Goal: Task Accomplishment & Management: Use online tool/utility

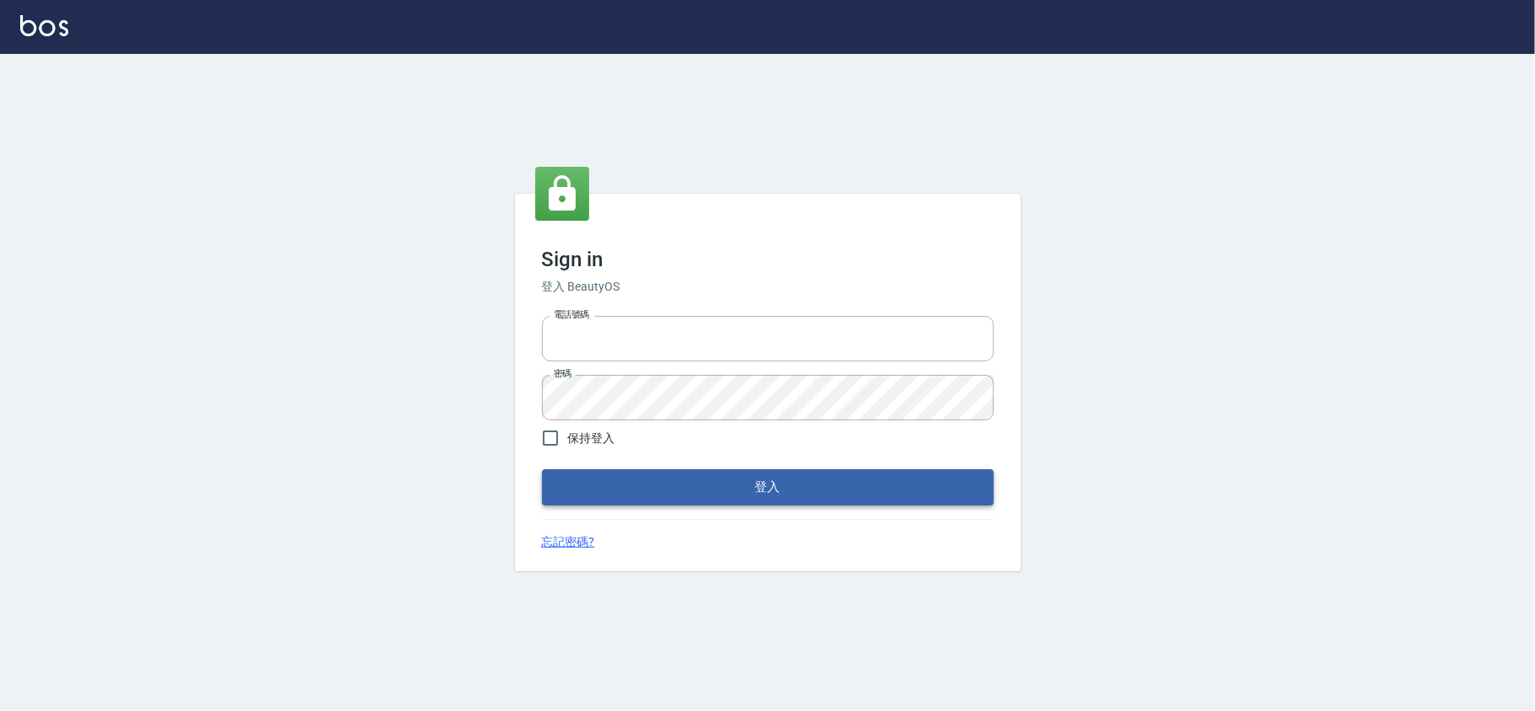
type input "28261007"
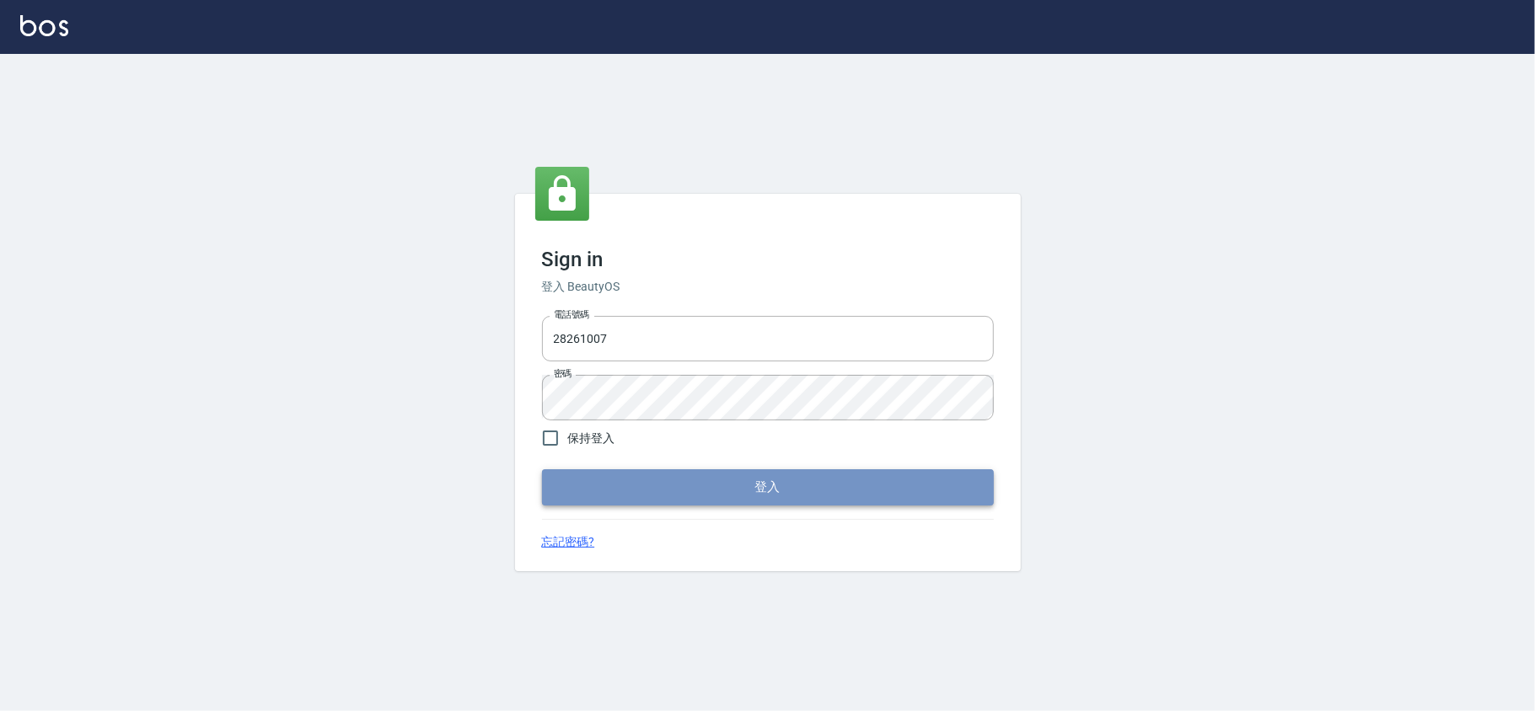
click at [750, 473] on button "登入" at bounding box center [768, 486] width 452 height 35
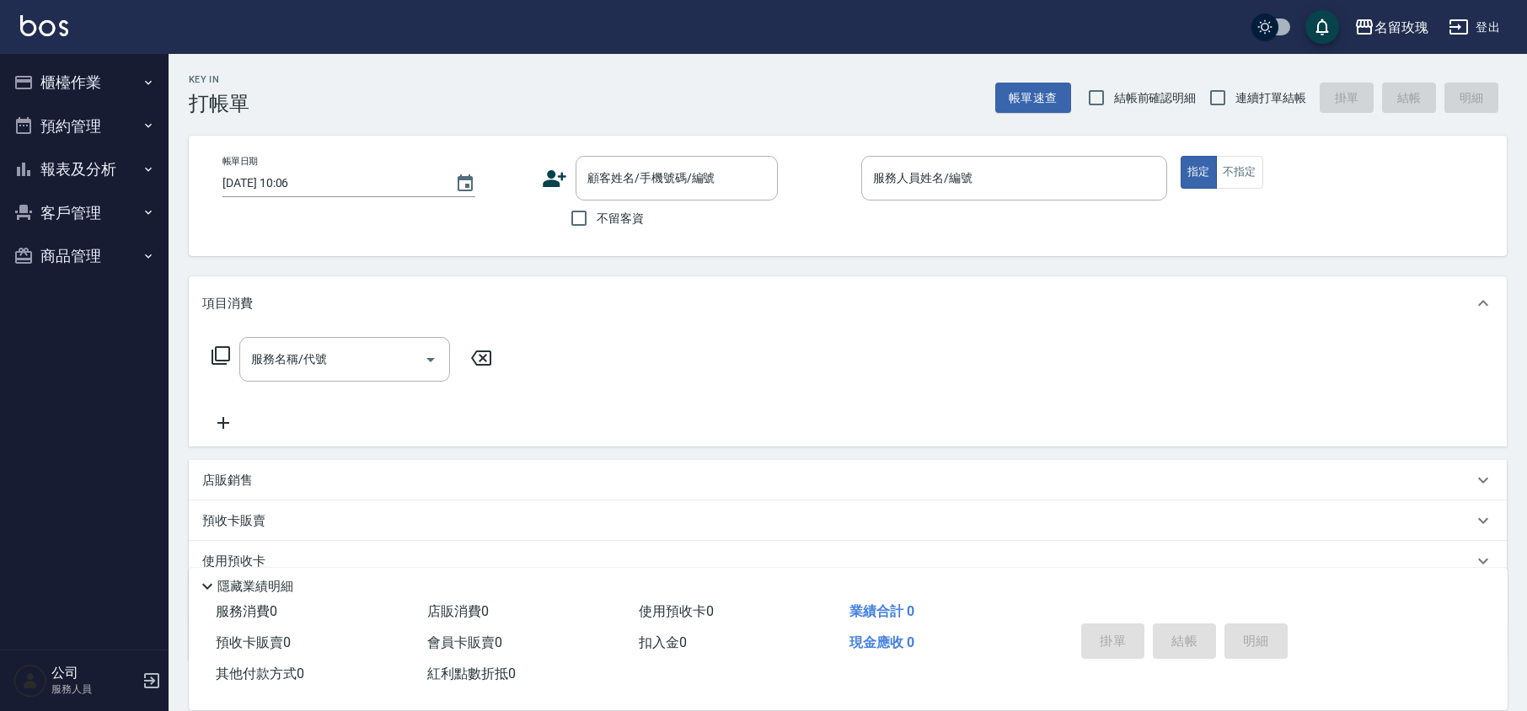
drag, startPoint x: 1124, startPoint y: 91, endPoint x: 1182, endPoint y: 101, distance: 58.2
click at [1124, 89] on span "結帳前確認明細" at bounding box center [1155, 98] width 83 height 18
click at [1114, 89] on input "結帳前確認明細" at bounding box center [1096, 97] width 35 height 35
checkbox input "true"
click at [1222, 99] on input "連續打單結帳" at bounding box center [1217, 97] width 35 height 35
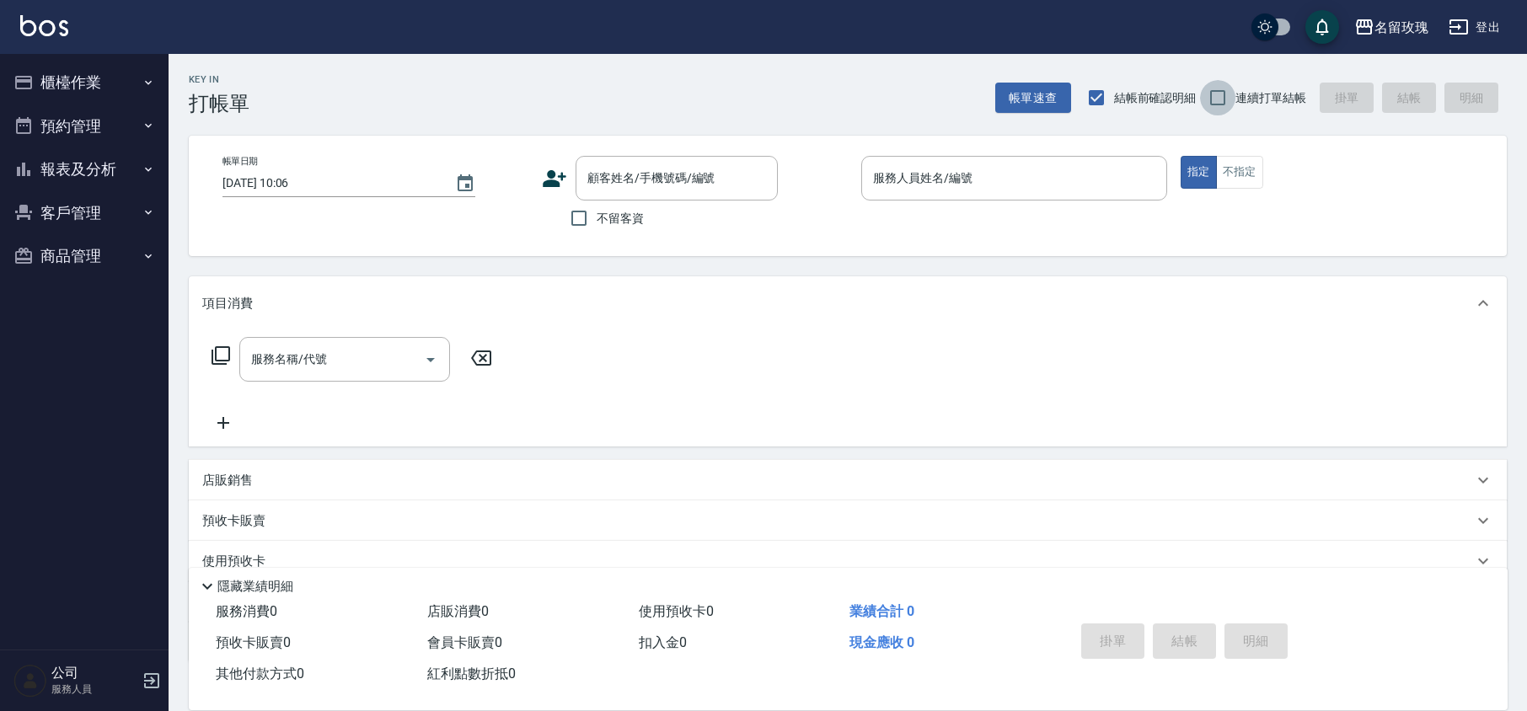
checkbox input "true"
